Goal: Information Seeking & Learning: Learn about a topic

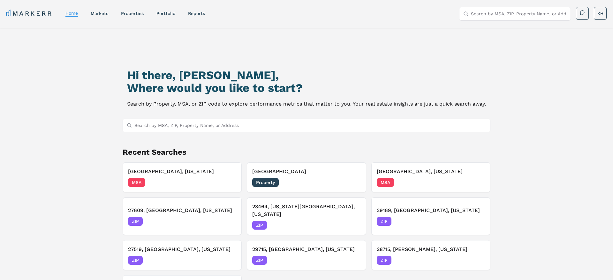
click at [165, 123] on input "Search by MSA, ZIP, Property Name, or Address" at bounding box center [310, 125] width 352 height 13
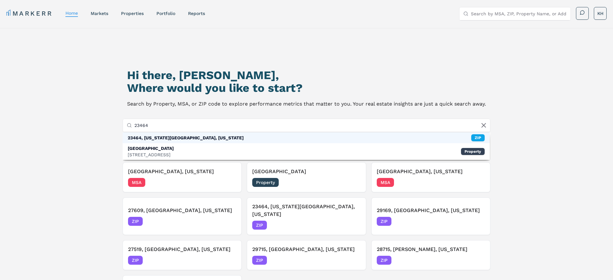
type input "23464"
click at [156, 139] on div "23464, [US_STATE][GEOGRAPHIC_DATA], [US_STATE]" at bounding box center [186, 138] width 116 height 6
